Goal: Find specific page/section: Find specific page/section

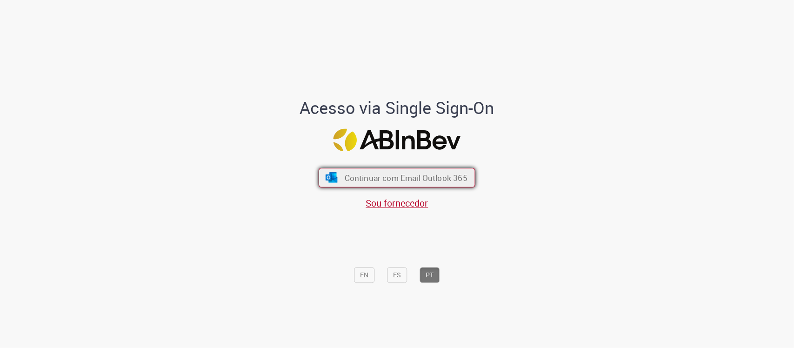
click at [422, 175] on span "Continuar com Email Outlook 365" at bounding box center [406, 177] width 123 height 11
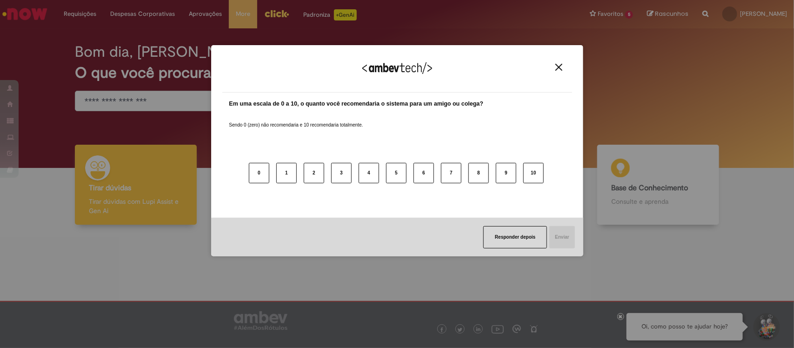
click at [556, 70] on img "Close" at bounding box center [558, 67] width 7 height 7
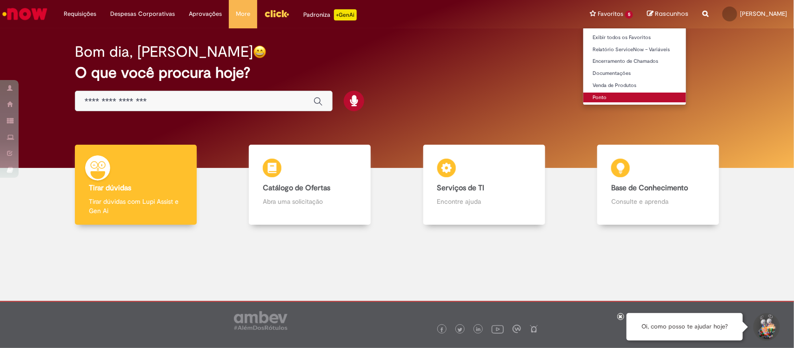
click at [614, 94] on link "Ponto" at bounding box center [634, 98] width 103 height 10
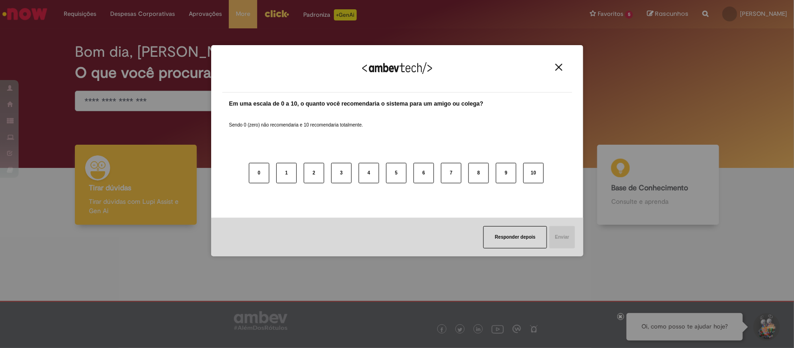
click at [559, 67] on img "Close" at bounding box center [558, 67] width 7 height 7
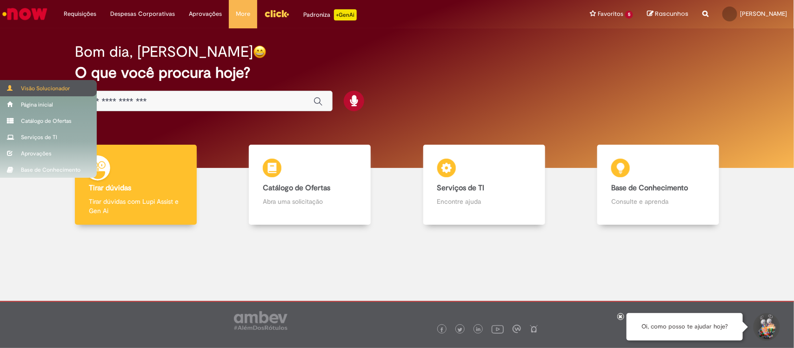
click at [37, 86] on div "Visão Solucionador" at bounding box center [48, 88] width 97 height 16
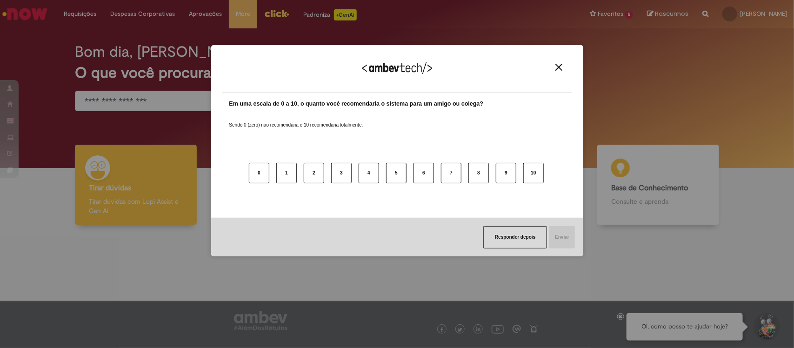
click at [557, 69] on img "Close" at bounding box center [558, 67] width 7 height 7
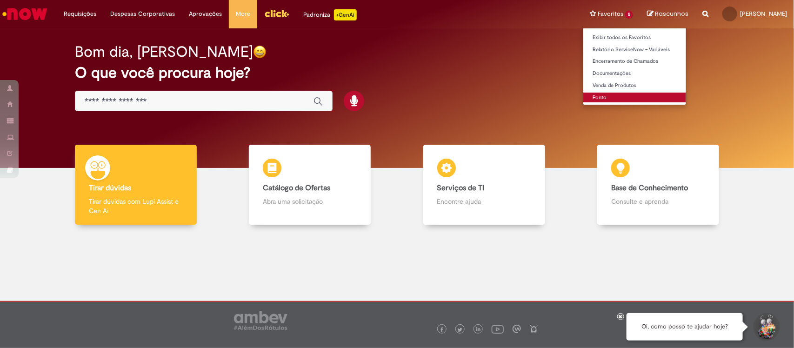
click at [605, 97] on link "Ponto" at bounding box center [634, 98] width 103 height 10
